Goal: Check status

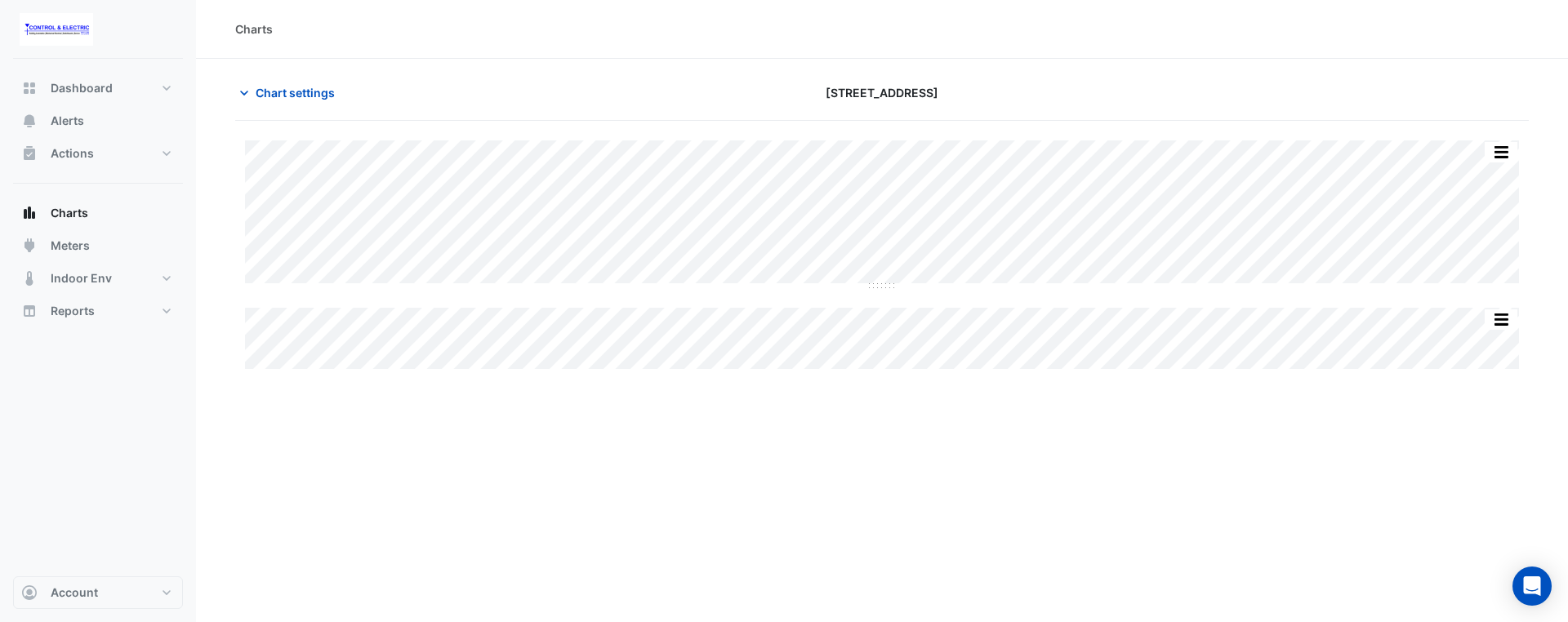
click at [1035, 432] on div "Charts Chart settings 44 Sydney Avenue Split All Split None Print Save as JPEG …" at bounding box center [882, 311] width 1372 height 622
click at [1035, 433] on div "Charts Chart settings 44 Sydney Avenue Split All Split None Print Save as JPEG …" at bounding box center [882, 311] width 1372 height 622
click at [832, 411] on div "Charts Chart settings 44 Sydney Avenue Split All Split None Print Save as JPEG …" at bounding box center [882, 311] width 1372 height 622
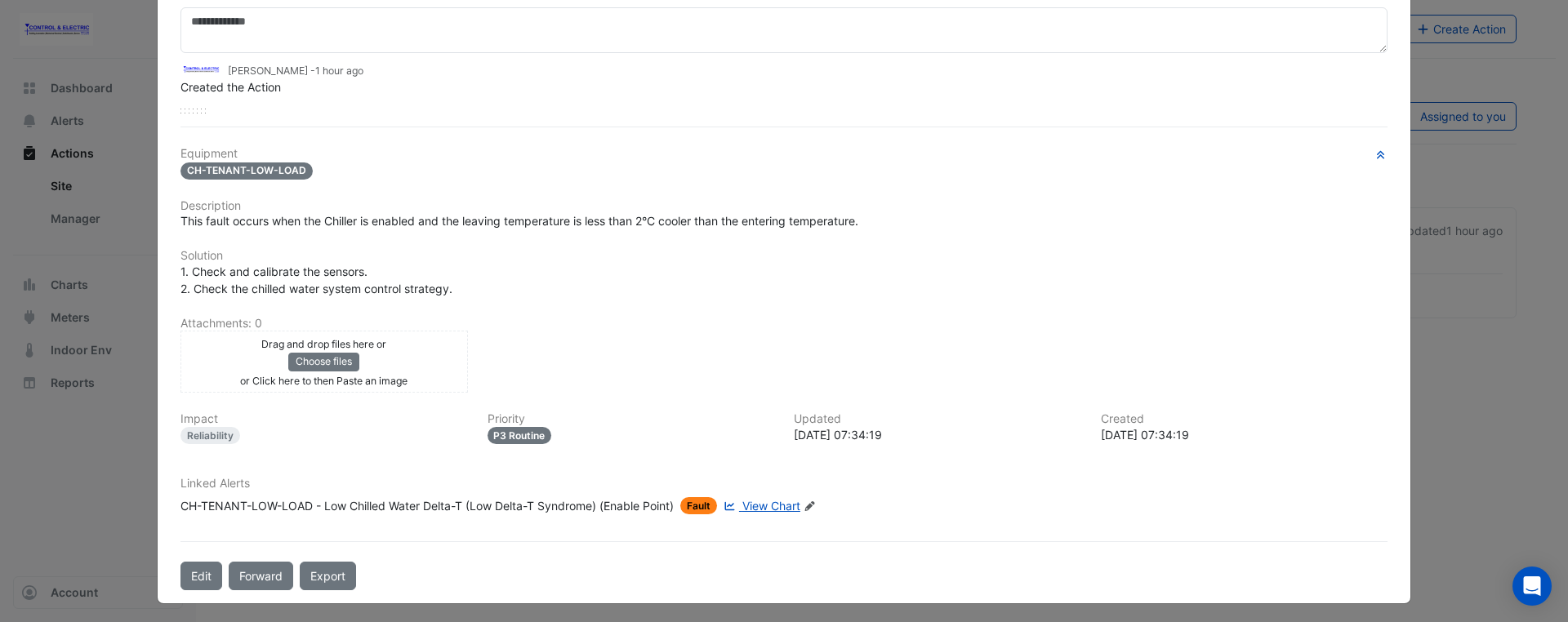
scroll to position [135, 0]
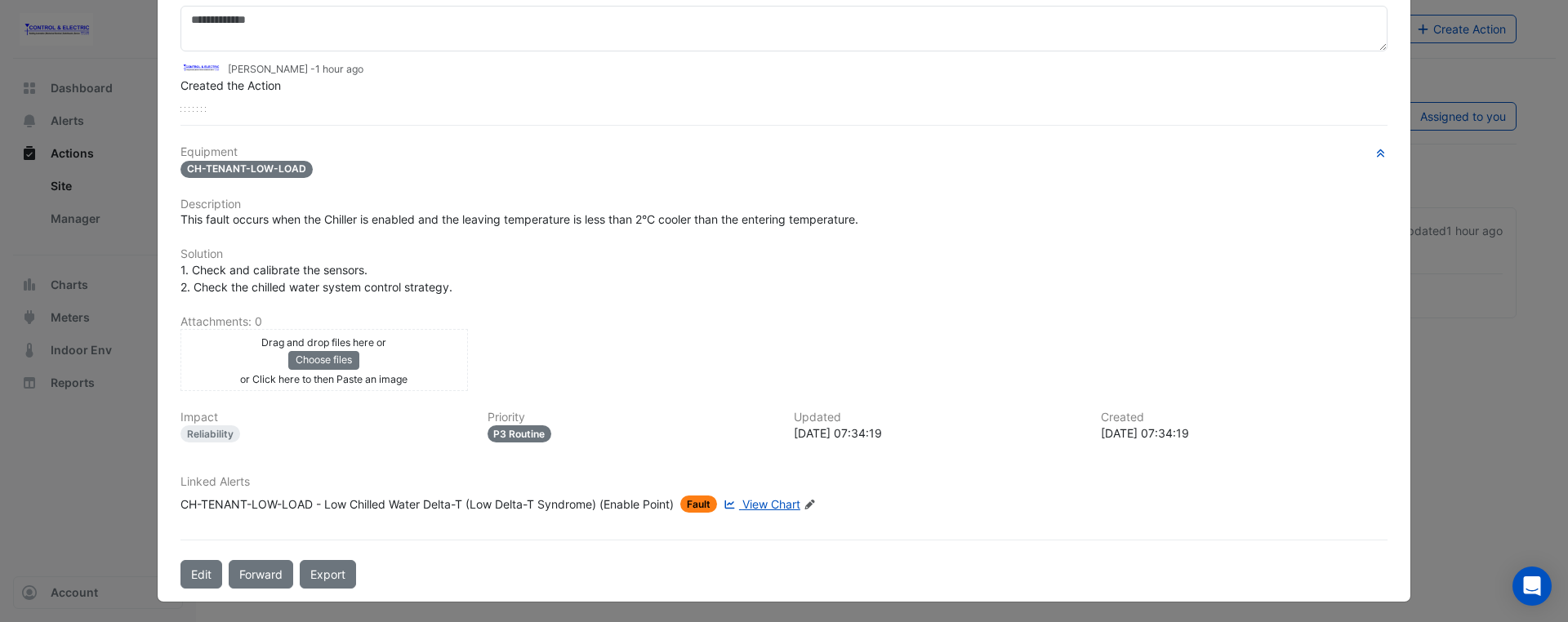
click at [867, 219] on div "This fault occurs when the Chiller is enabled and the leaving temperature is le…" at bounding box center [784, 219] width 1207 height 17
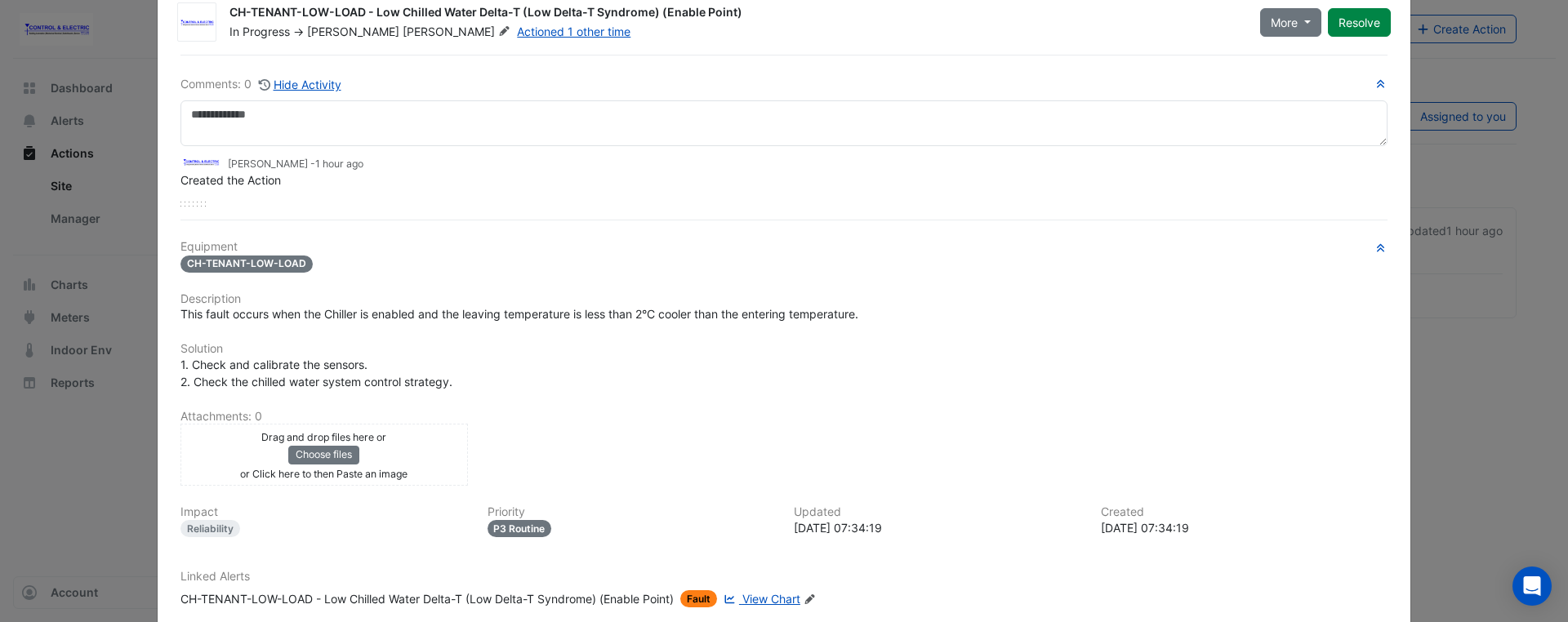
scroll to position [0, 0]
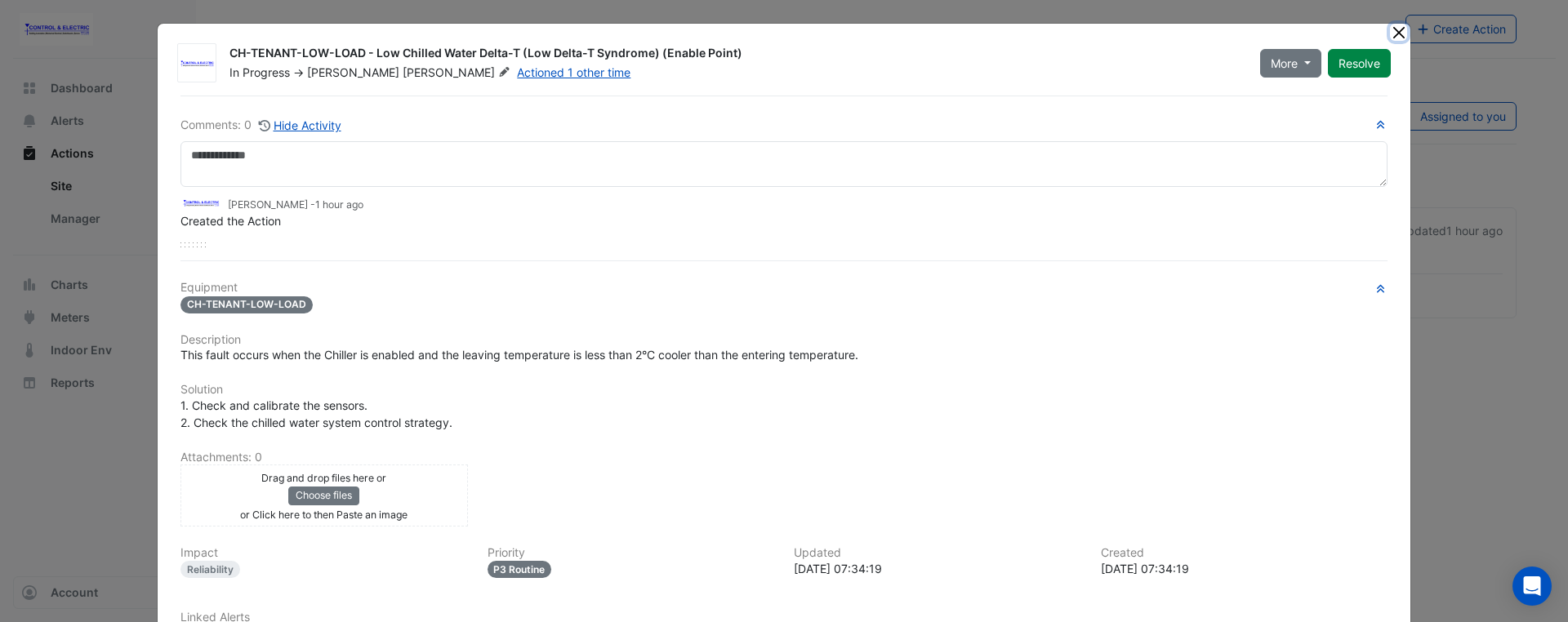
click at [1394, 36] on button "Close" at bounding box center [1399, 32] width 17 height 17
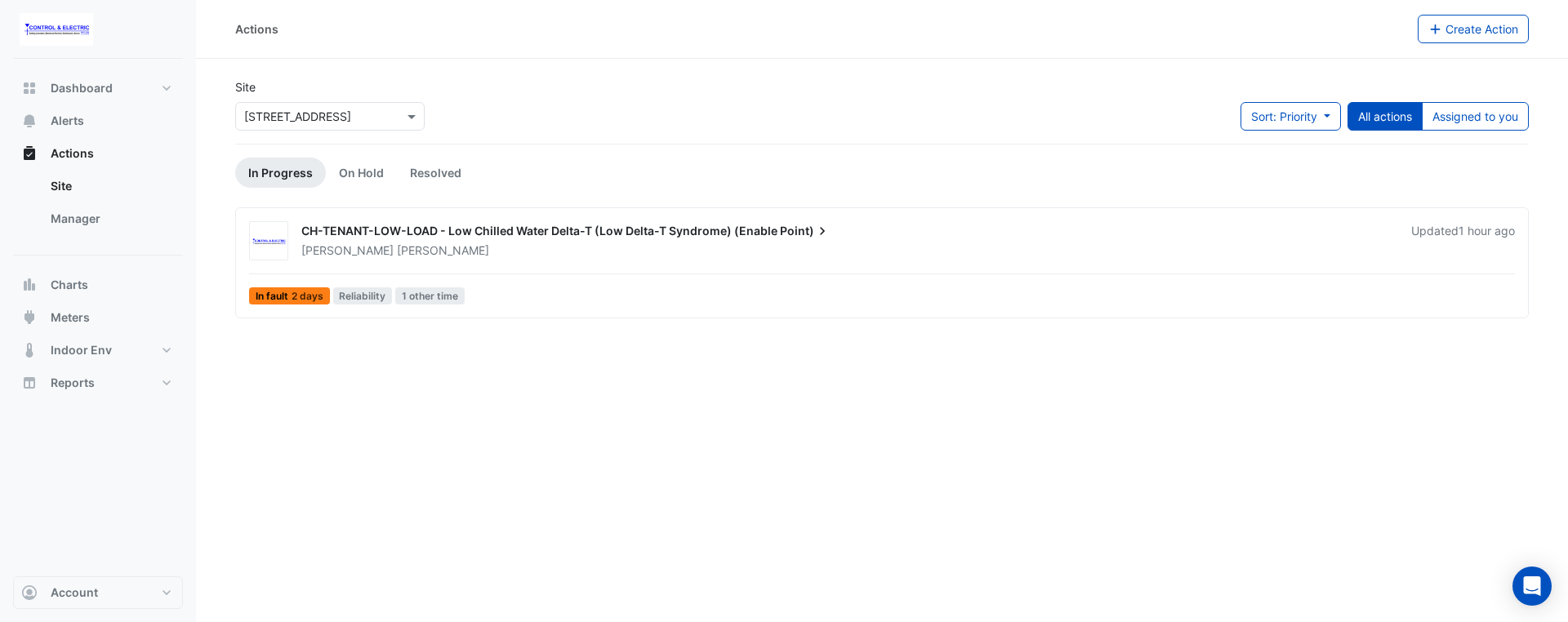
click at [1002, 456] on div "Actions Create Action Site × [STREET_ADDRESS] Sort: Priority Priority Updated A…" at bounding box center [882, 311] width 1372 height 622
click at [583, 486] on div "Actions Create Action Site × [STREET_ADDRESS] Sort: Priority Priority Updated A…" at bounding box center [882, 311] width 1372 height 622
